Goal: Navigation & Orientation: Find specific page/section

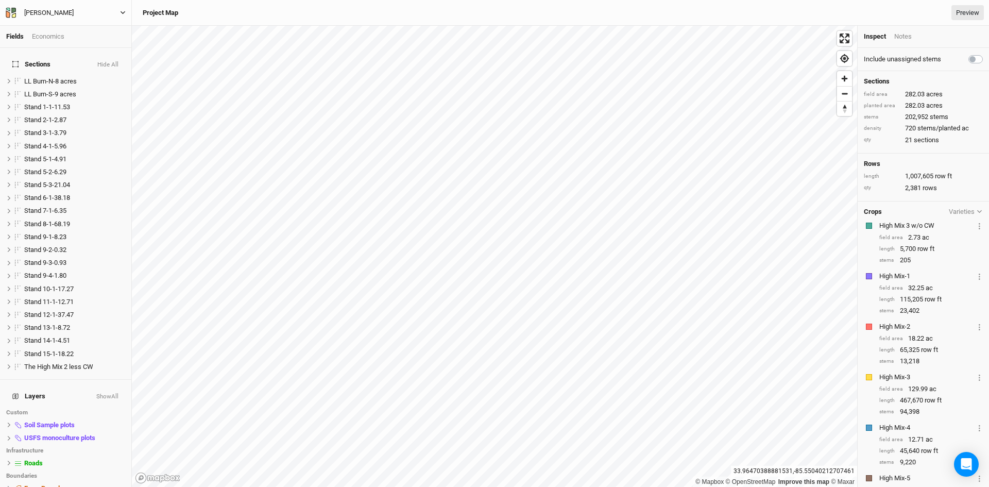
click at [51, 10] on div "[PERSON_NAME]" at bounding box center [48, 13] width 49 height 10
click at [68, 32] on button "Back" at bounding box center [84, 28] width 81 height 13
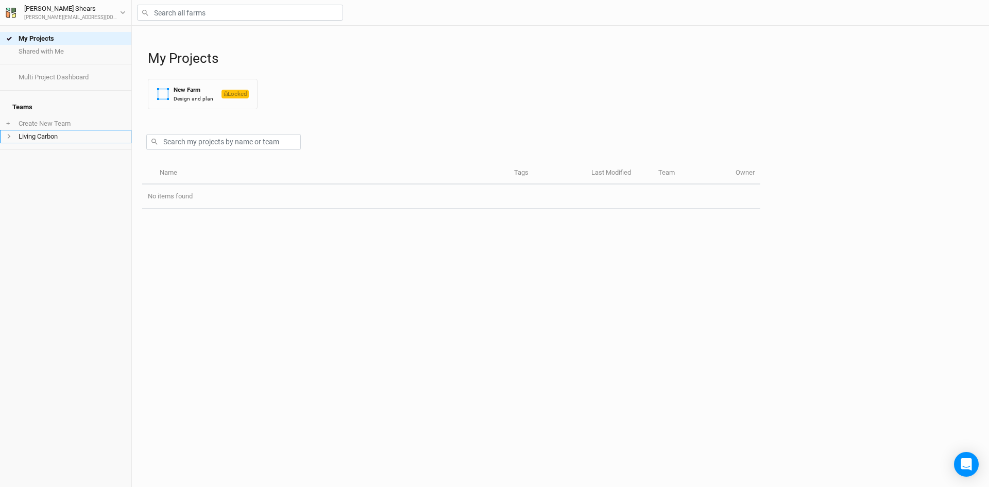
click at [12, 133] on span at bounding box center [12, 136] width 12 height 6
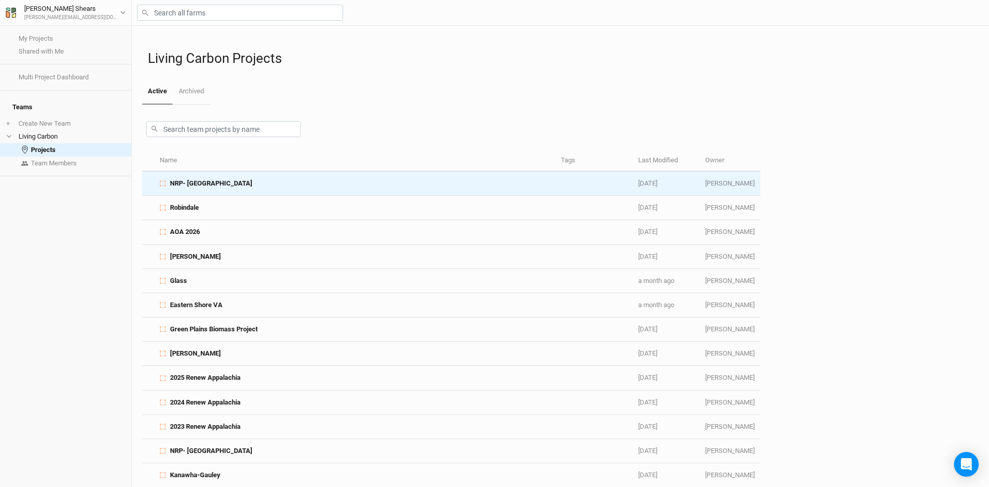
click at [193, 184] on span "NRP- [GEOGRAPHIC_DATA]" at bounding box center [211, 183] width 82 height 9
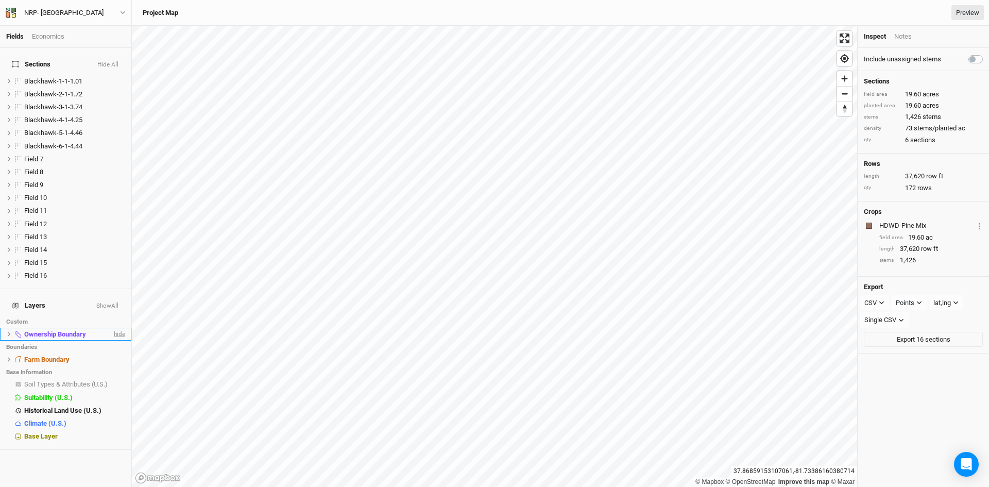
click at [117, 327] on span "hide" at bounding box center [118, 333] width 13 height 13
click at [40, 330] on span "Ownership Boundary" at bounding box center [54, 334] width 60 height 8
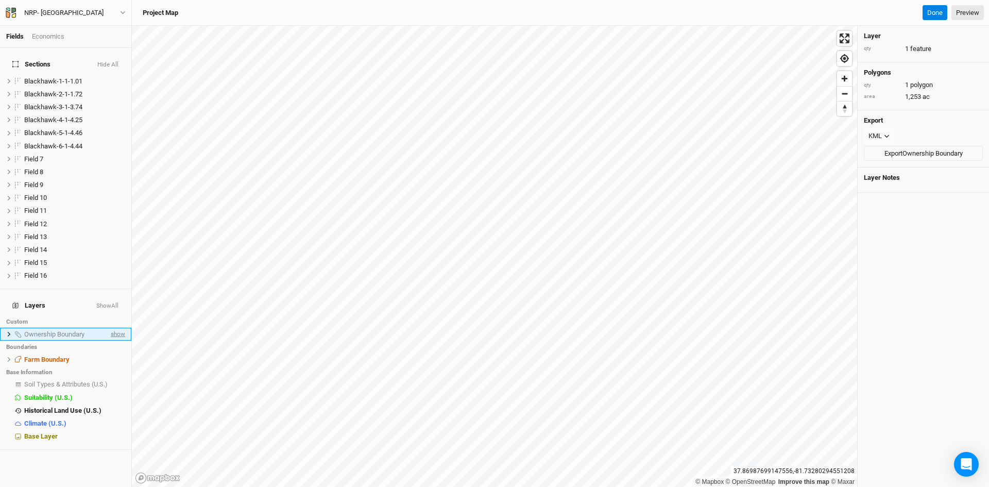
click at [114, 327] on span "show" at bounding box center [117, 333] width 16 height 13
